Goal: Task Accomplishment & Management: Manage account settings

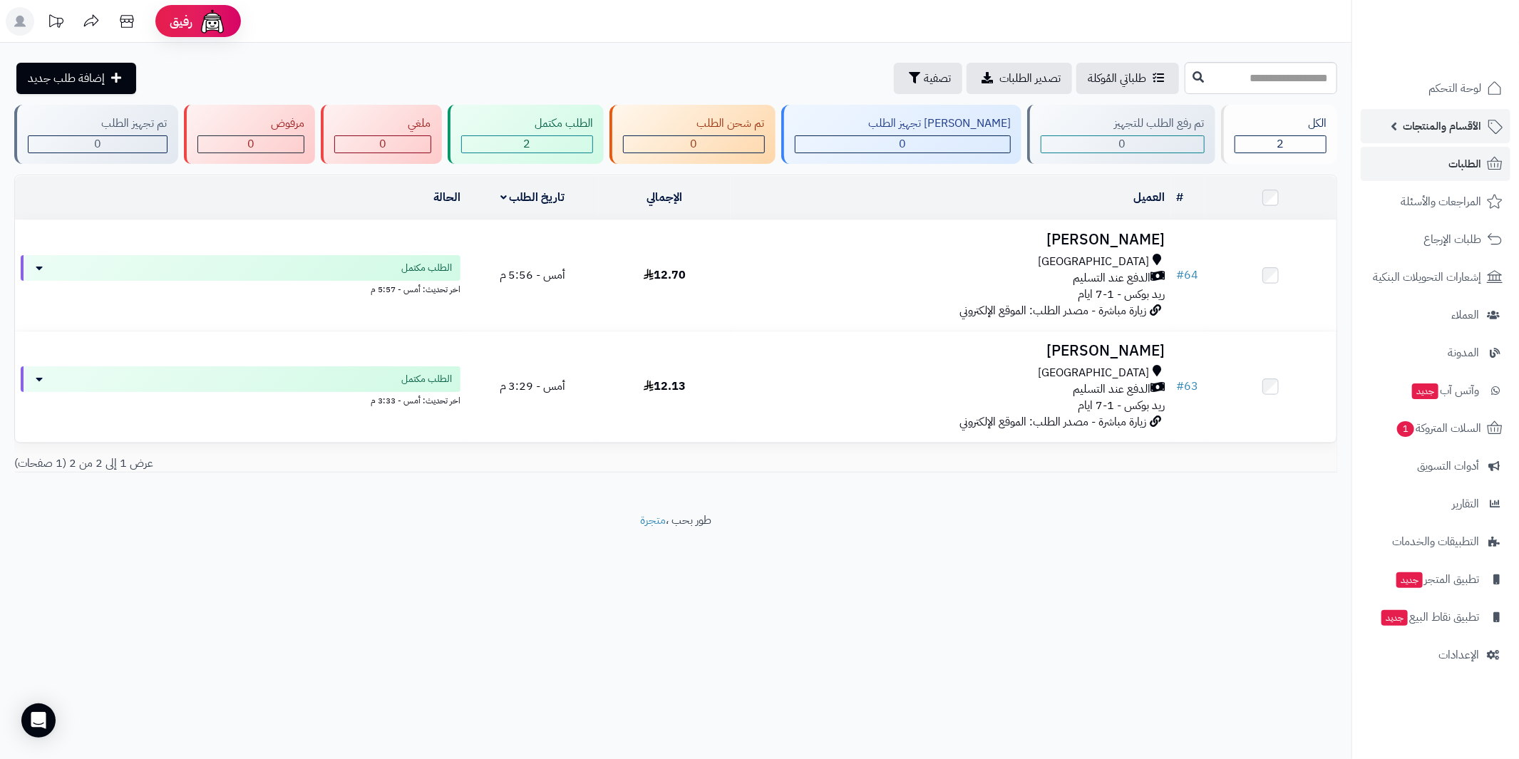
click at [1459, 122] on span "الأقسام والمنتجات" at bounding box center [1441, 126] width 78 height 20
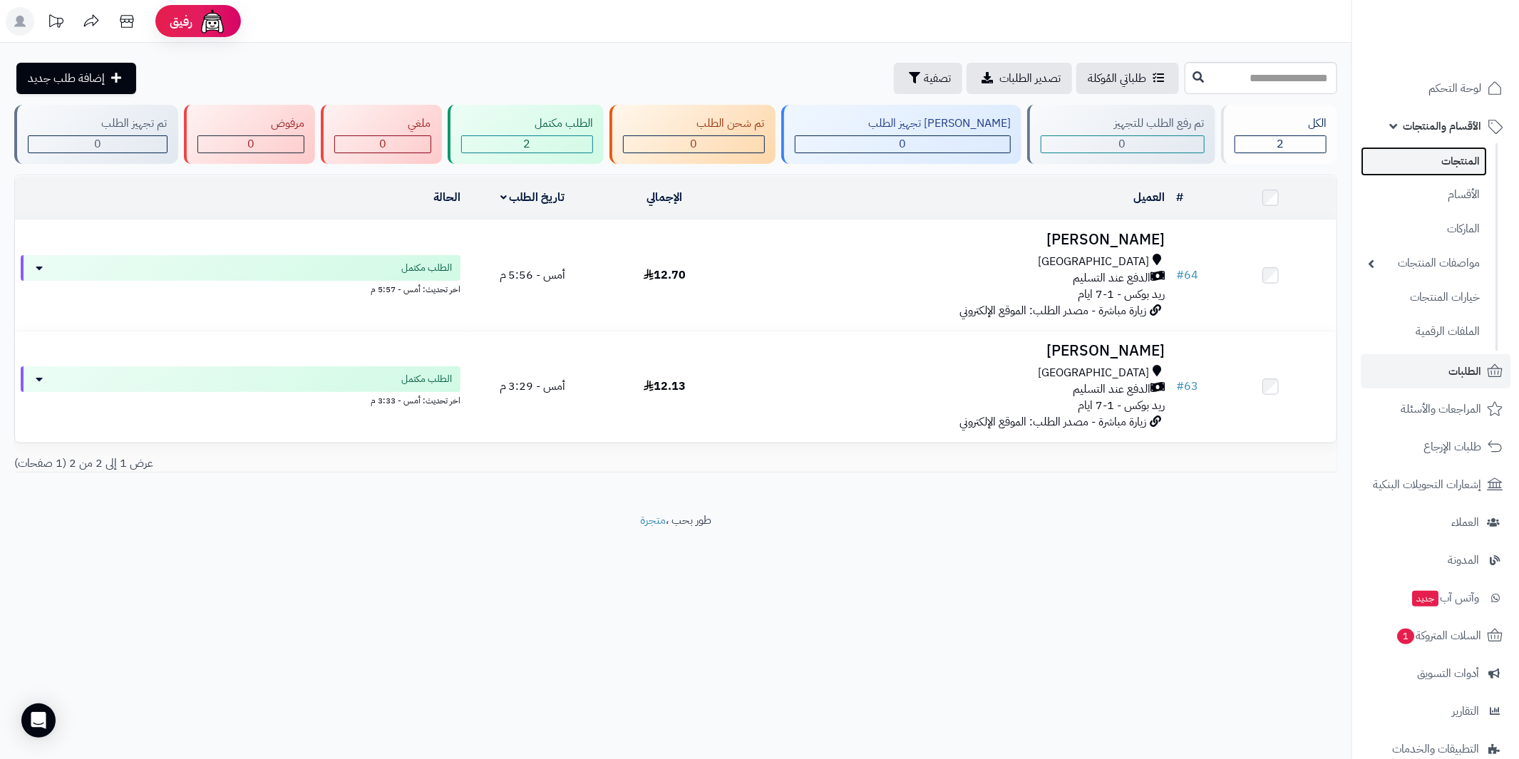
click at [1464, 162] on link "المنتجات" at bounding box center [1423, 161] width 126 height 29
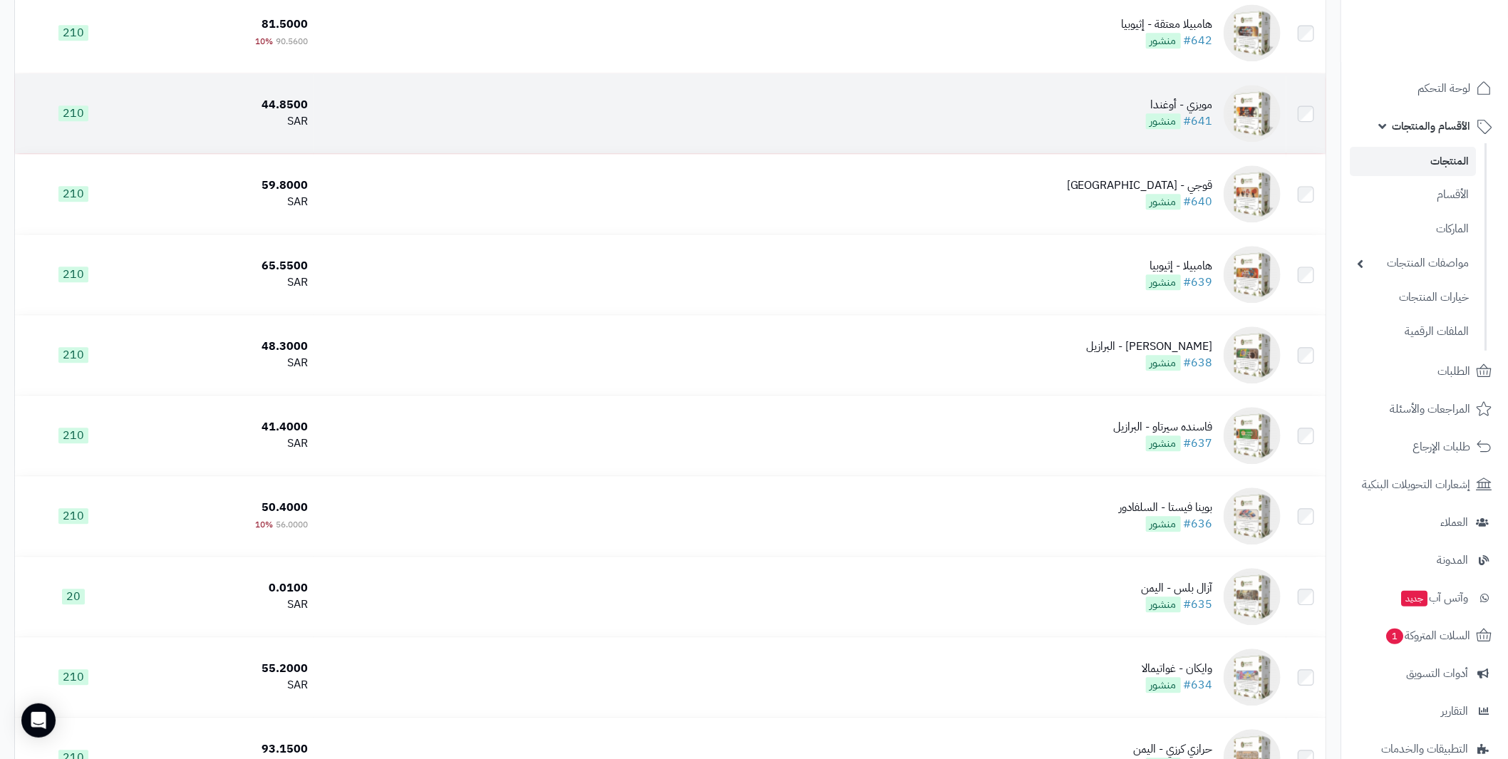
scroll to position [2208, 0]
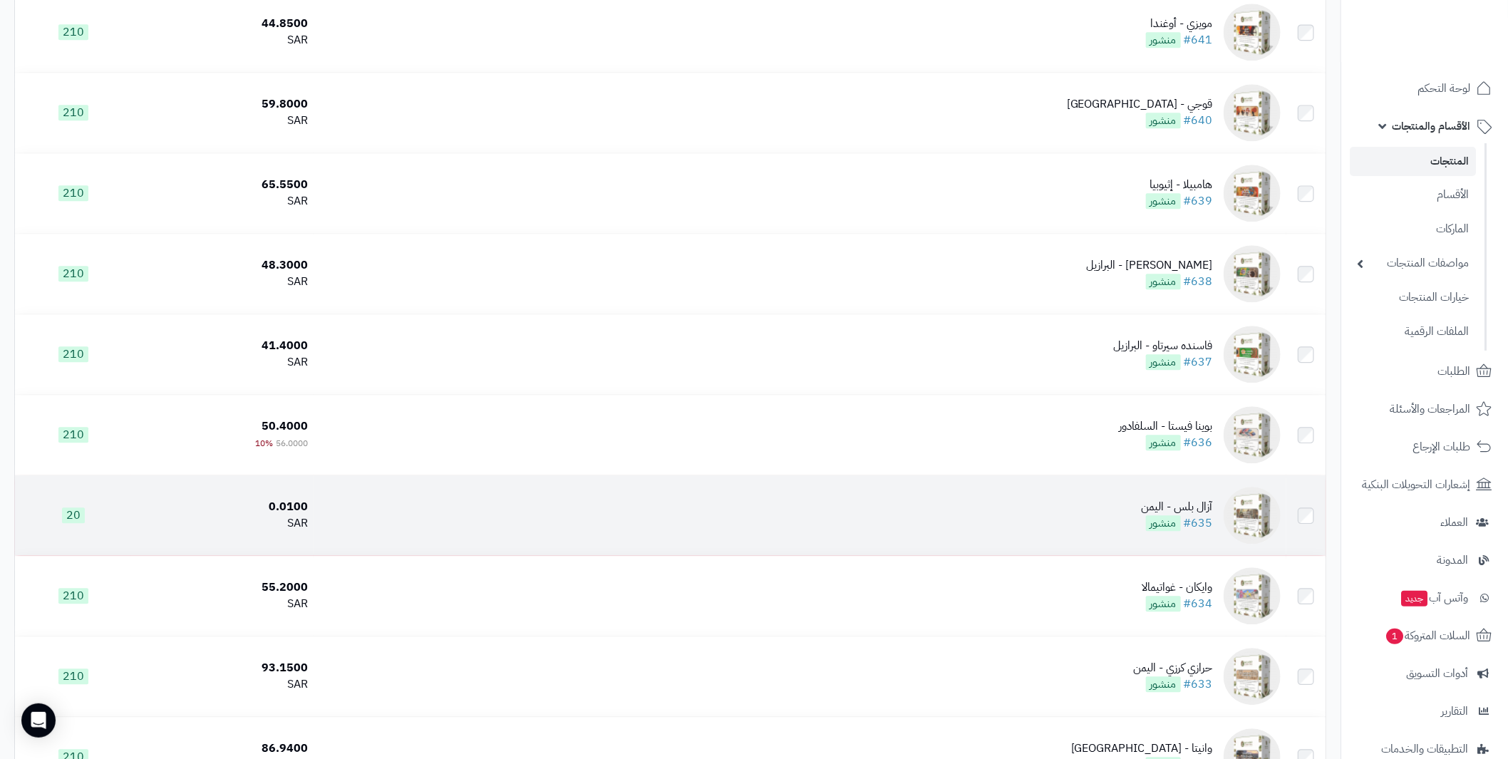
click at [1210, 501] on div "آزال بلس - اليمن" at bounding box center [1177, 507] width 71 height 16
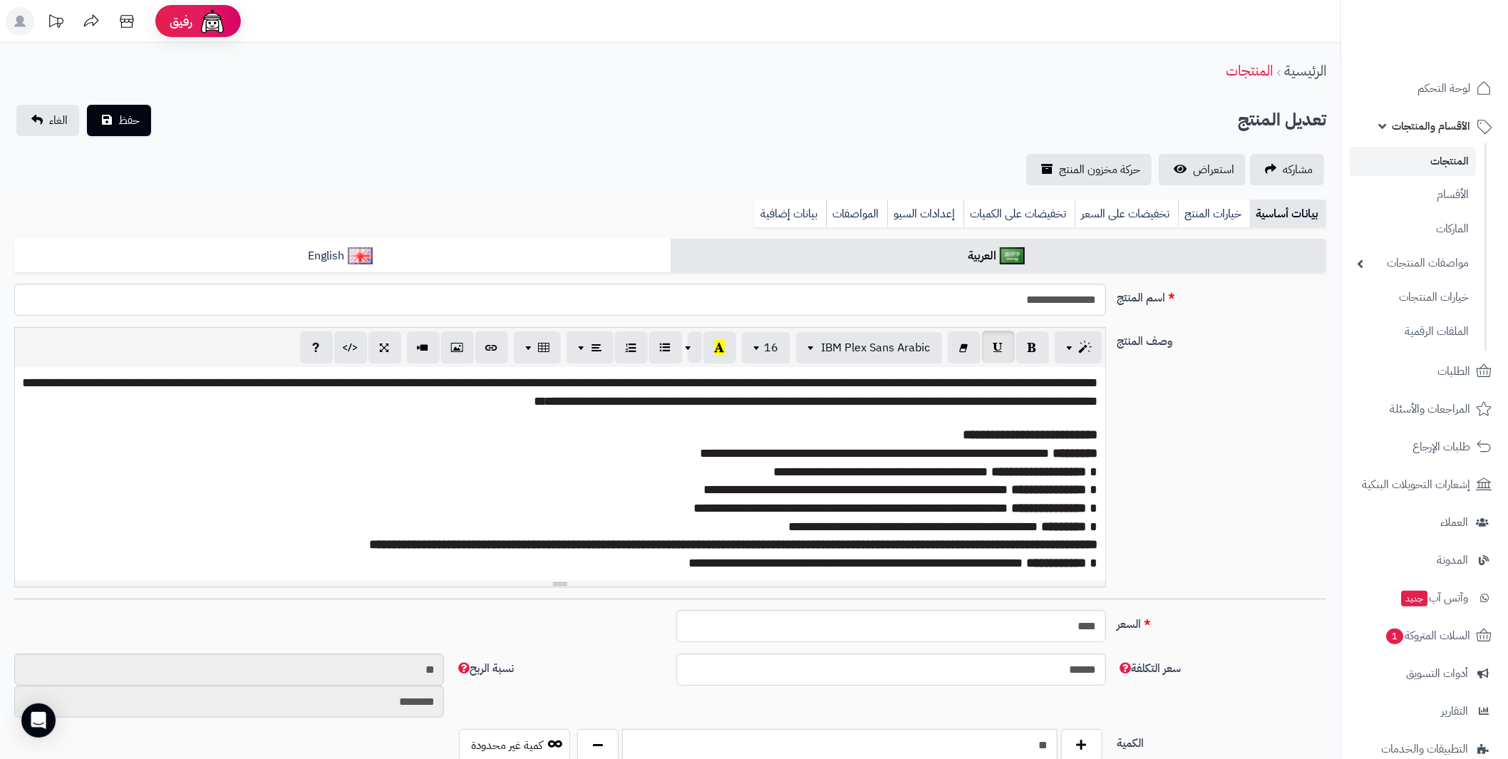
scroll to position [63, 0]
click at [1212, 202] on link "خيارات المنتج" at bounding box center [1214, 214] width 72 height 29
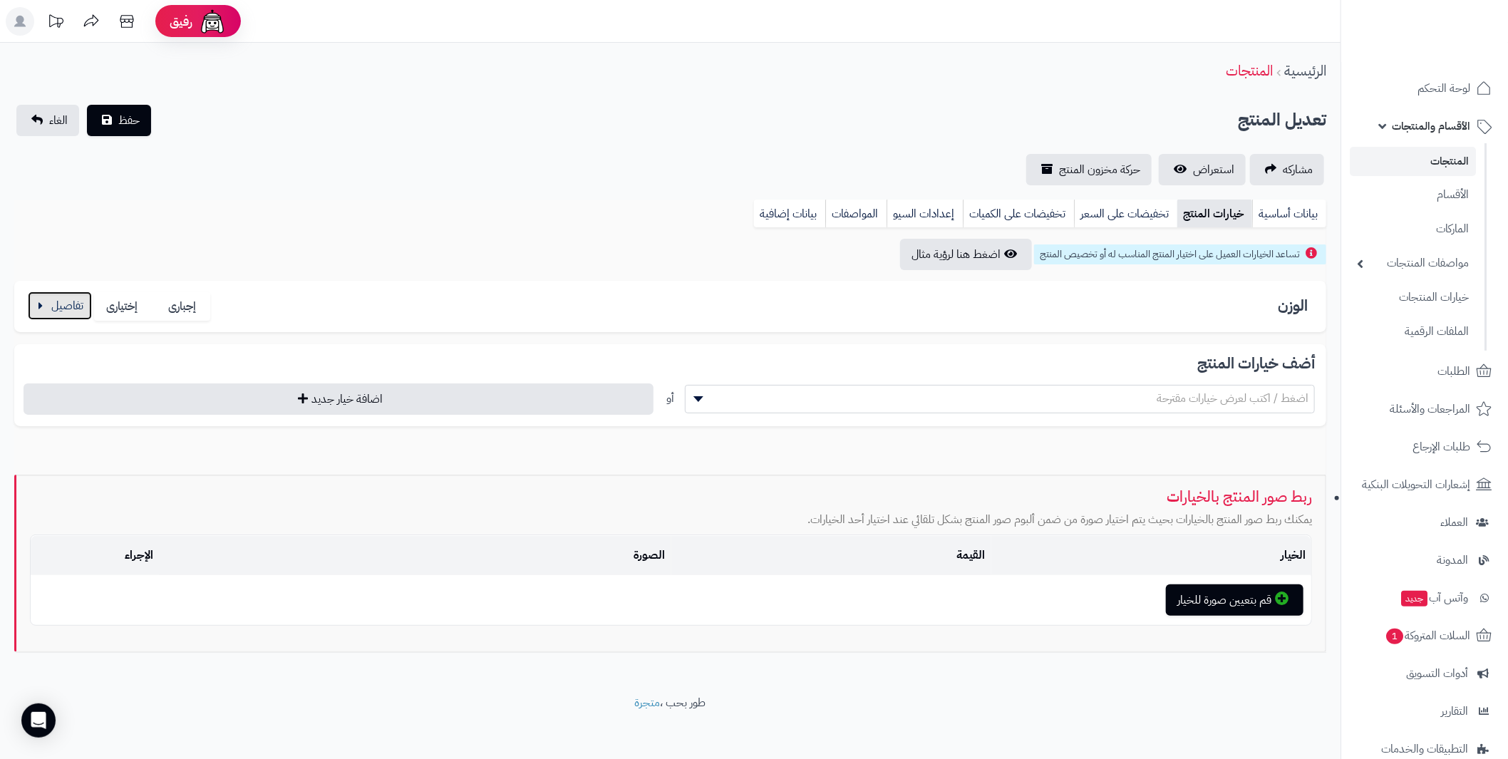
click at [70, 306] on button "button" at bounding box center [60, 305] width 64 height 29
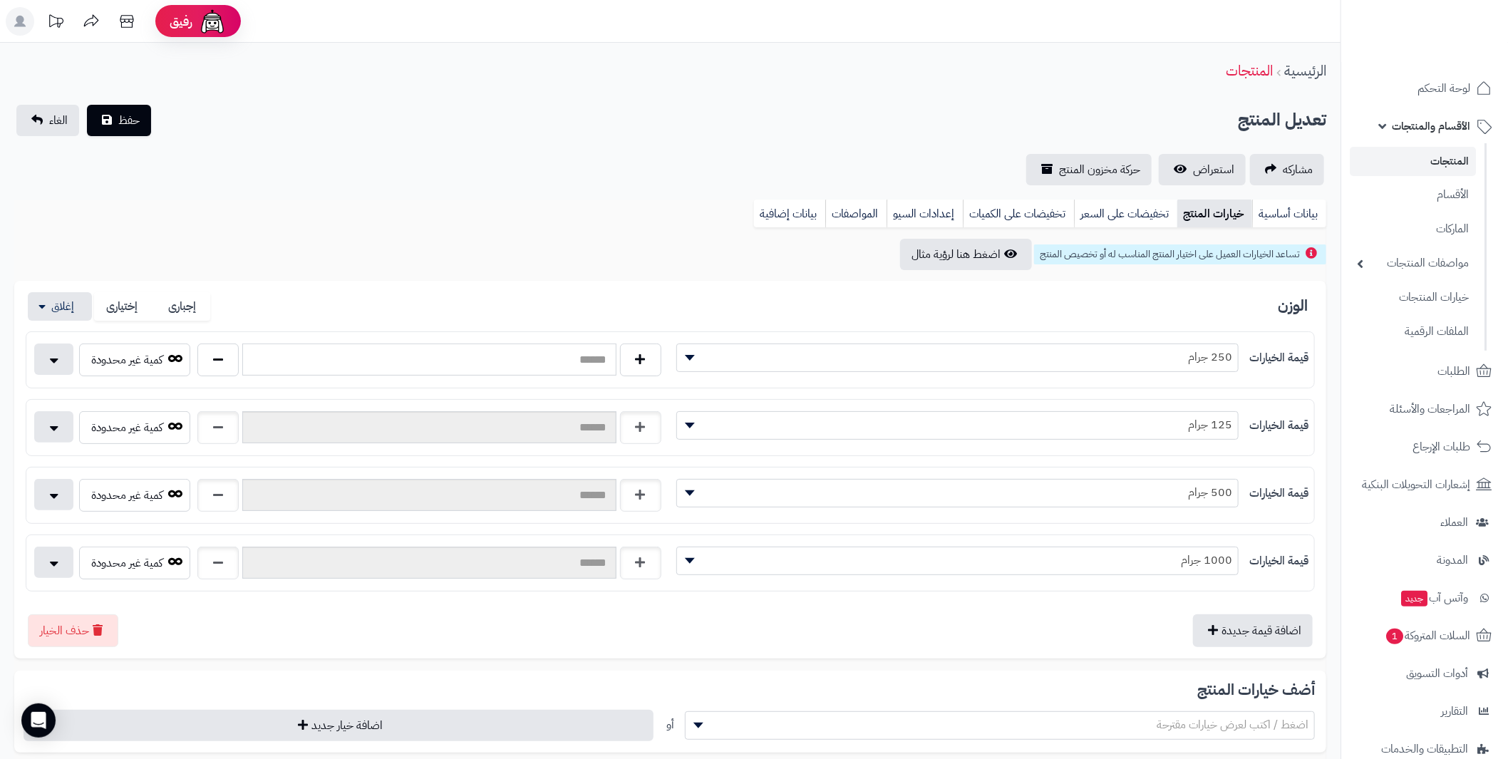
click at [425, 363] on input "text" at bounding box center [428, 359] width 373 height 32
type input "*****"
click at [585, 290] on div "الوزن إجبارى إختيارى قيمة الخيارات ******** ******** ******** ********* 250 جرا…" at bounding box center [670, 470] width 1312 height 378
click at [106, 115] on button "حفظ" at bounding box center [119, 119] width 64 height 31
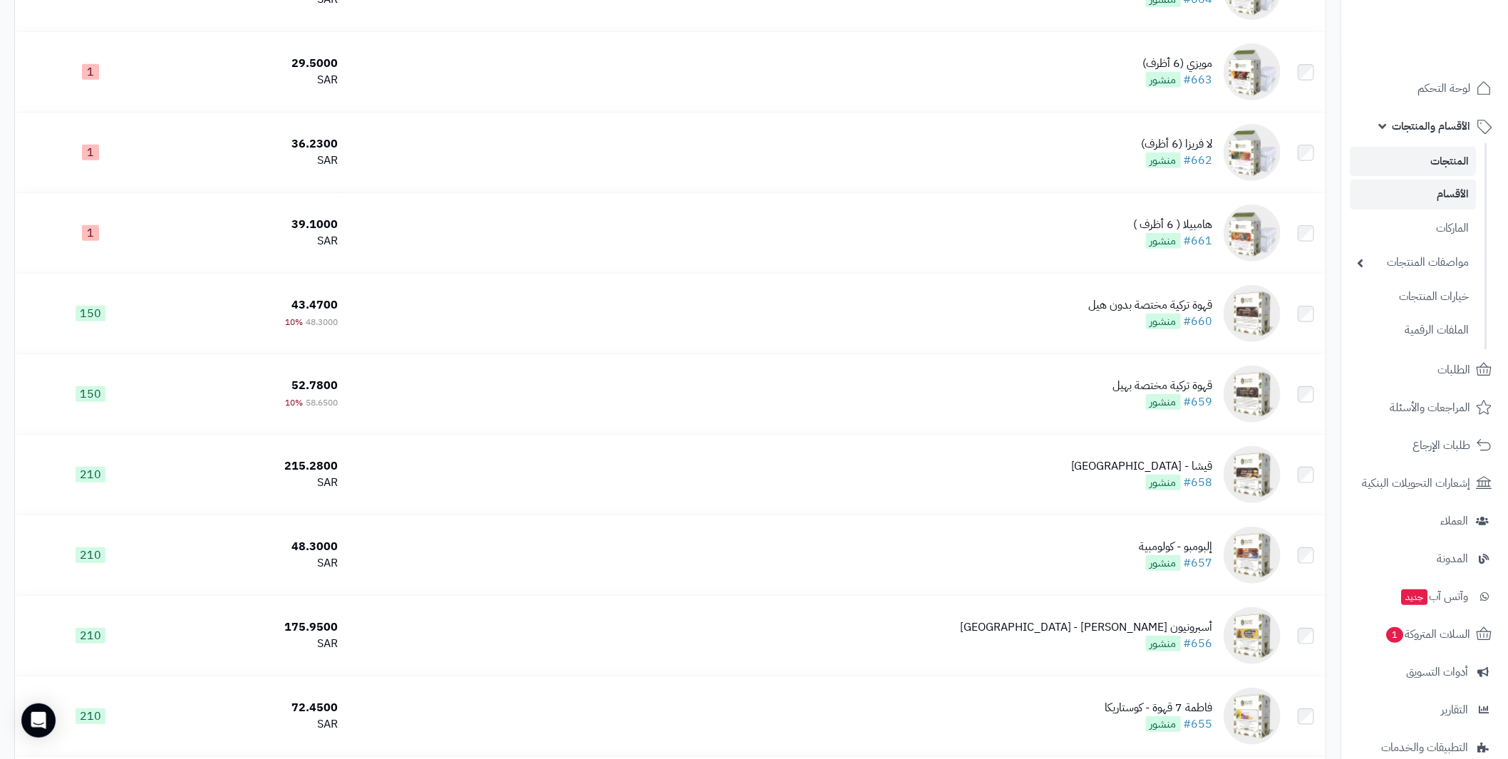
scroll to position [285, 0]
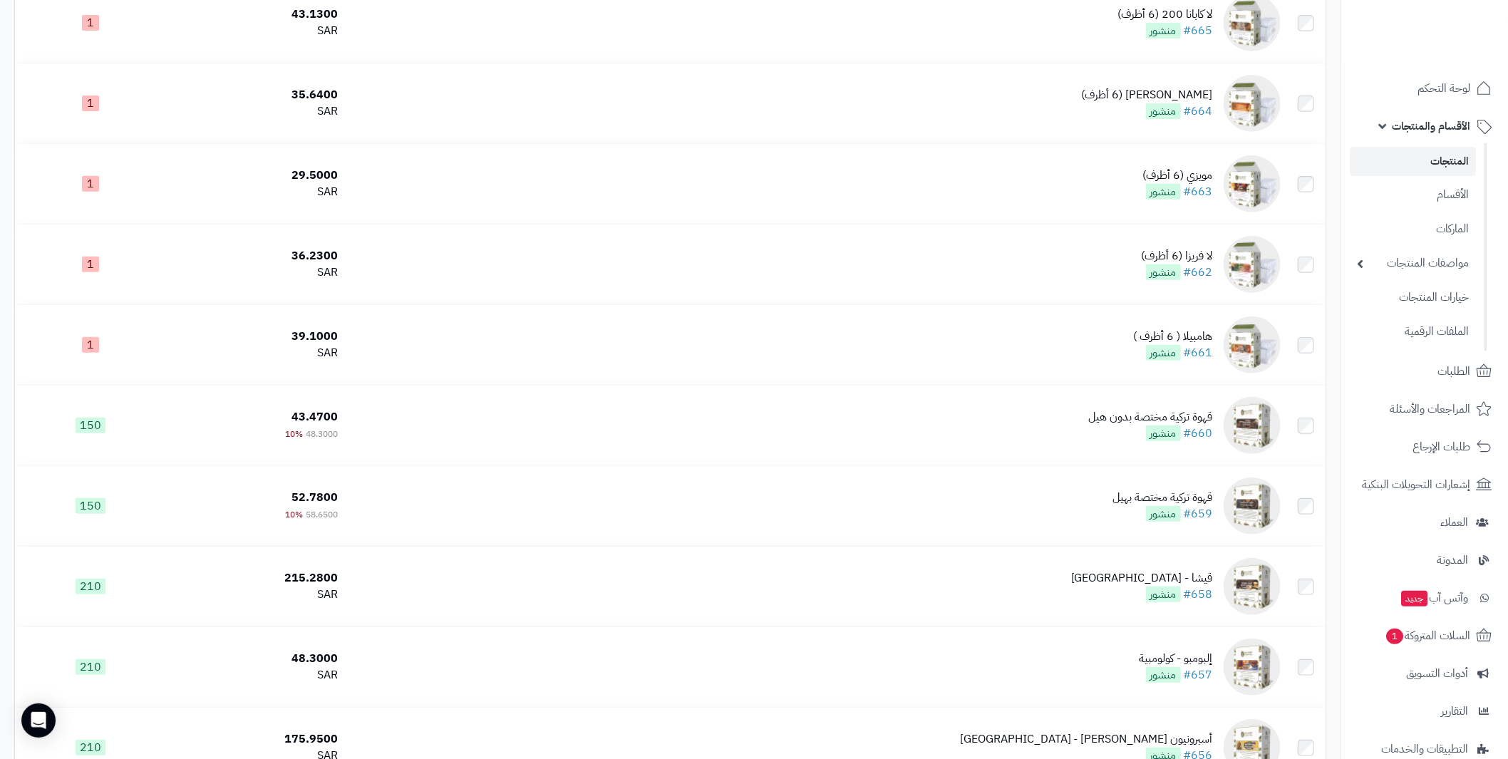
click at [1385, 123] on link "الأقسام والمنتجات" at bounding box center [1425, 126] width 150 height 34
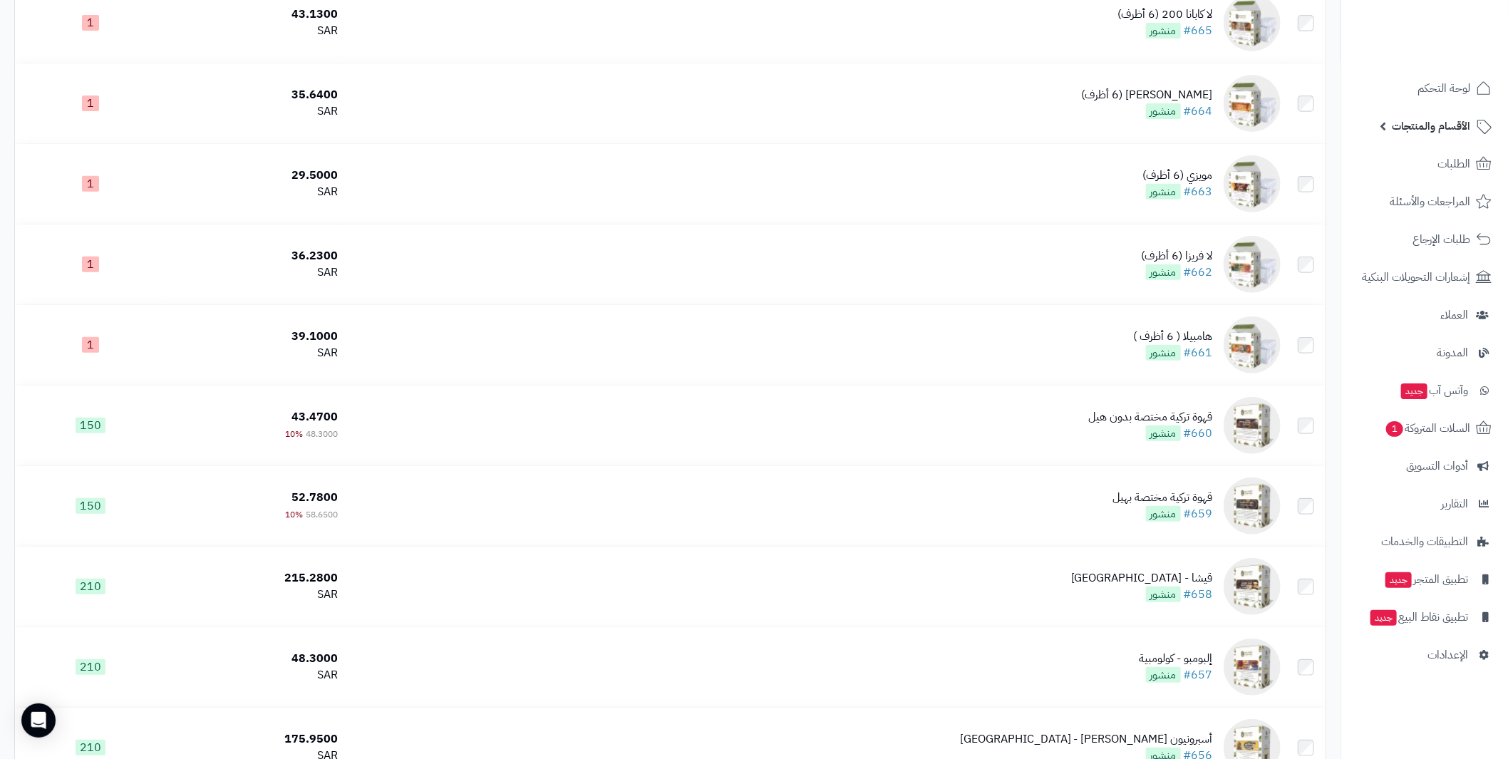
click at [1385, 124] on link "الأقسام والمنتجات" at bounding box center [1425, 126] width 150 height 34
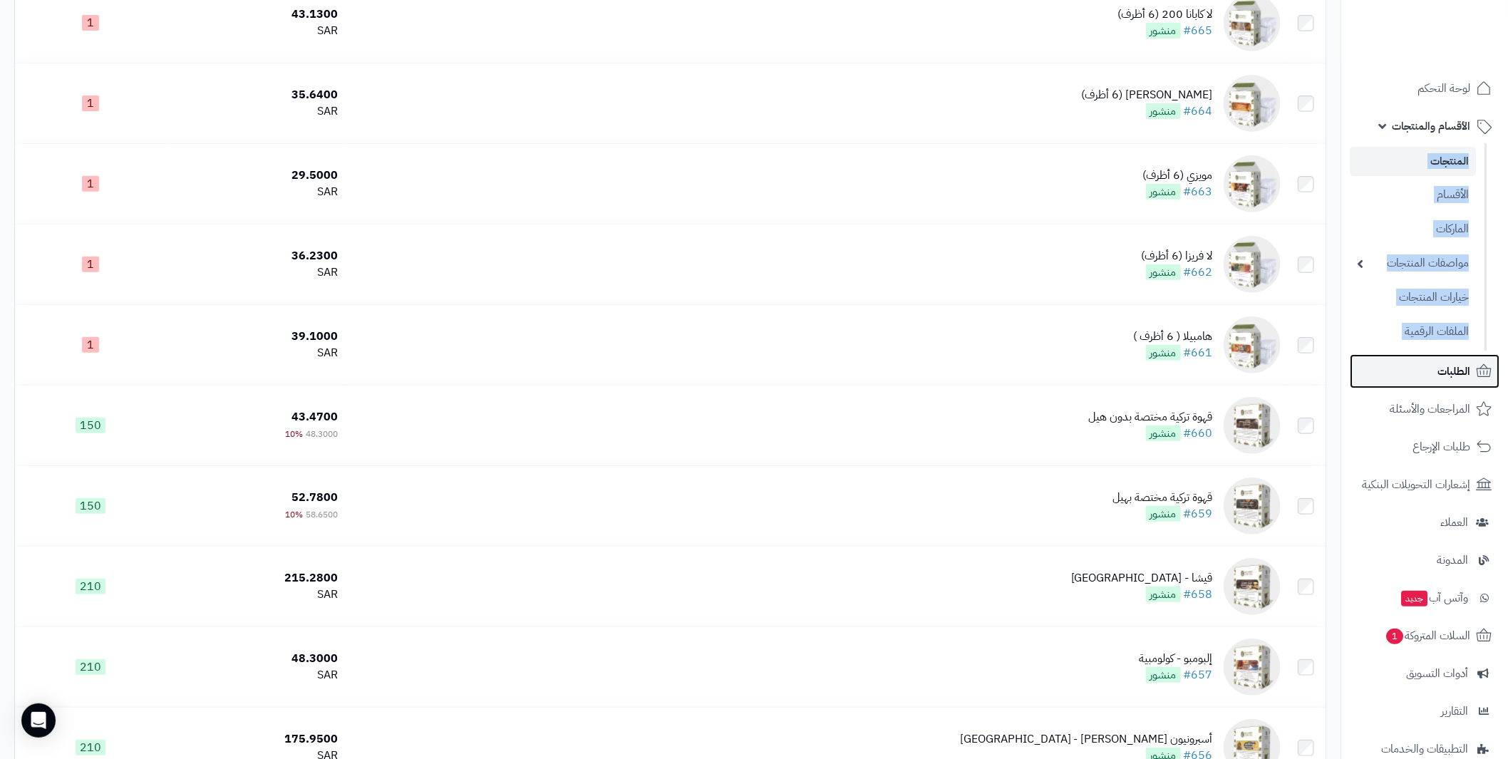
click at [1453, 361] on span "الطلبات" at bounding box center [1453, 371] width 33 height 20
